Goal: Task Accomplishment & Management: Manage account settings

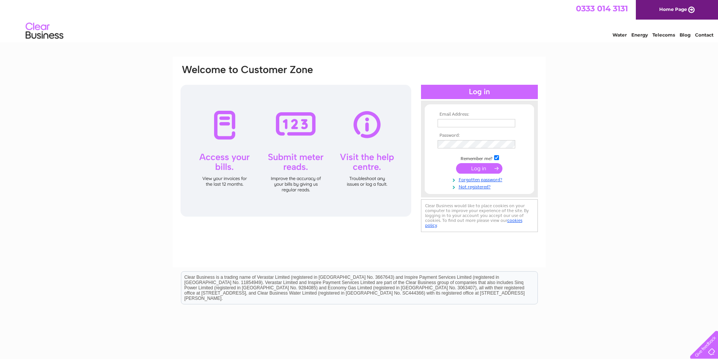
drag, startPoint x: 462, startPoint y: 124, endPoint x: 477, endPoint y: 124, distance: 15.5
click at [462, 124] on input "text" at bounding box center [477, 123] width 78 height 8
drag, startPoint x: 473, startPoint y: 122, endPoint x: 496, endPoint y: 127, distance: 23.2
click at [473, 122] on input "text" at bounding box center [477, 123] width 78 height 9
paste input "[PERSON_NAME][EMAIL_ADDRESS][DOMAIN_NAME]"
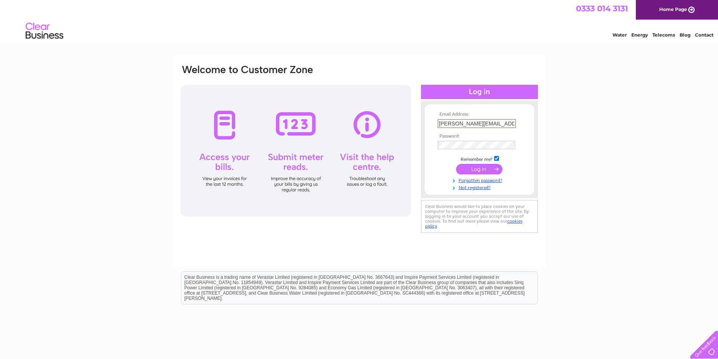
type input "[PERSON_NAME][EMAIL_ADDRESS][DOMAIN_NAME]"
click at [446, 140] on td at bounding box center [479, 144] width 87 height 12
drag, startPoint x: 480, startPoint y: 172, endPoint x: 483, endPoint y: 174, distance: 4.0
click at [480, 171] on input "submit" at bounding box center [479, 169] width 46 height 11
click at [469, 138] on td at bounding box center [479, 144] width 87 height 12
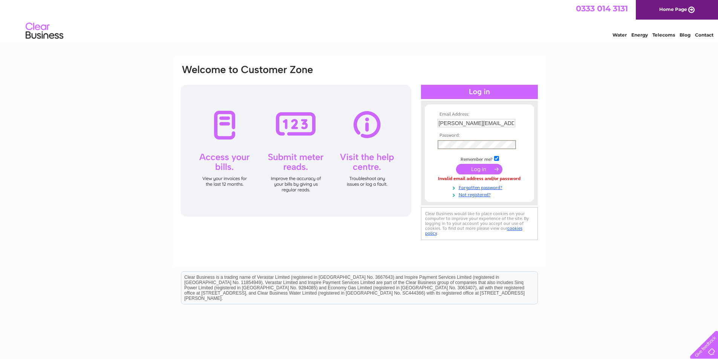
click at [456, 164] on input "submit" at bounding box center [479, 169] width 46 height 11
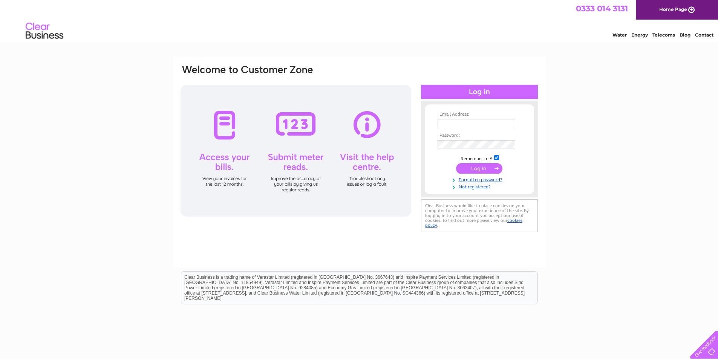
click at [467, 124] on input "text" at bounding box center [477, 123] width 78 height 8
click at [445, 127] on input "text" at bounding box center [477, 123] width 78 height 9
paste input "[PERSON_NAME][EMAIL_ADDRESS][DOMAIN_NAME]"
type input "[PERSON_NAME][EMAIL_ADDRESS][DOMAIN_NAME]"
click at [482, 170] on input "submit" at bounding box center [479, 168] width 46 height 11
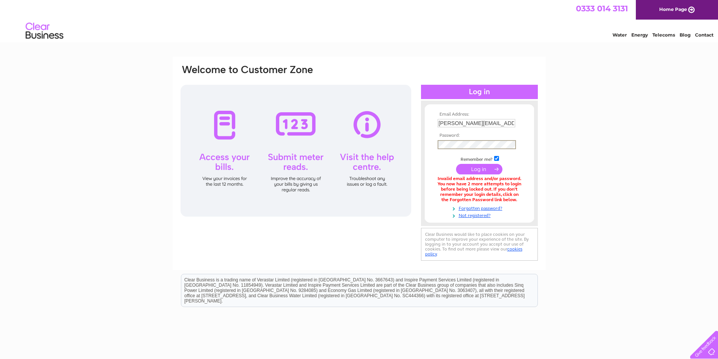
click at [487, 167] on input "submit" at bounding box center [479, 169] width 46 height 11
